Goal: Task Accomplishment & Management: Manage account settings

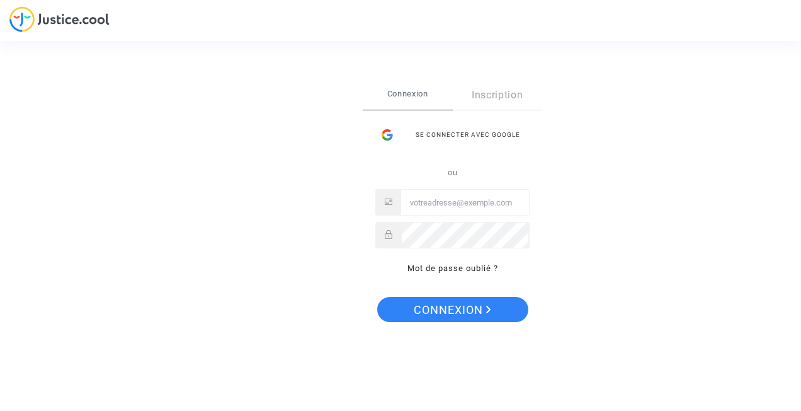
type input "roxanebelzic@outlook.fr"
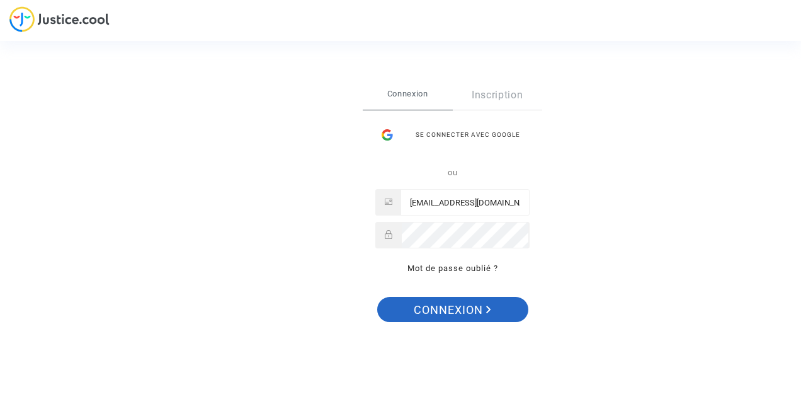
click at [501, 311] on button "Connexion" at bounding box center [452, 309] width 151 height 25
